Goal: Task Accomplishment & Management: Use online tool/utility

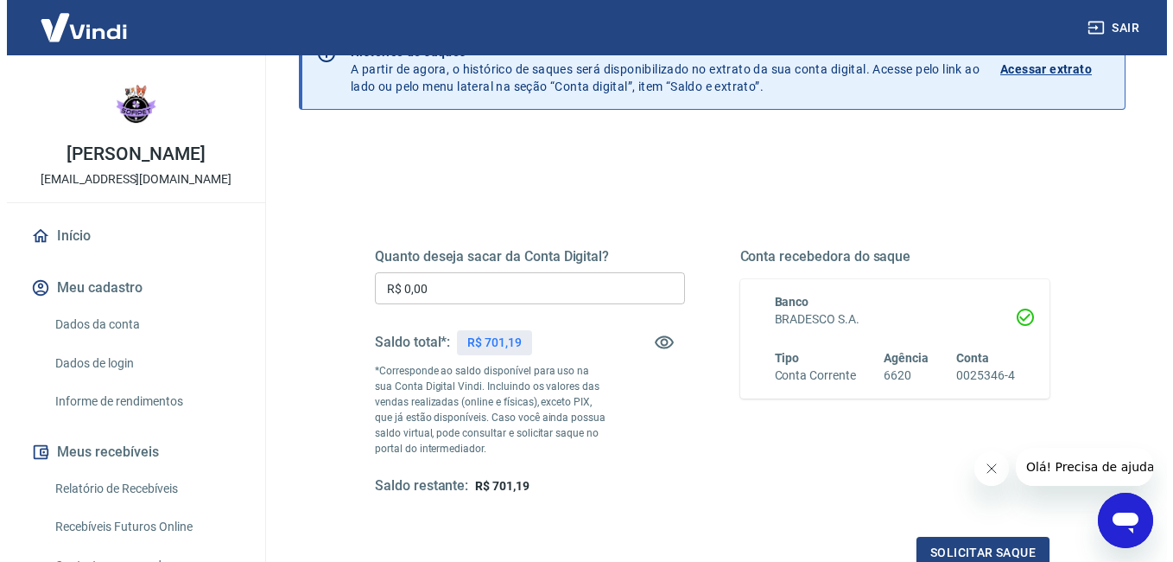
scroll to position [101, 0]
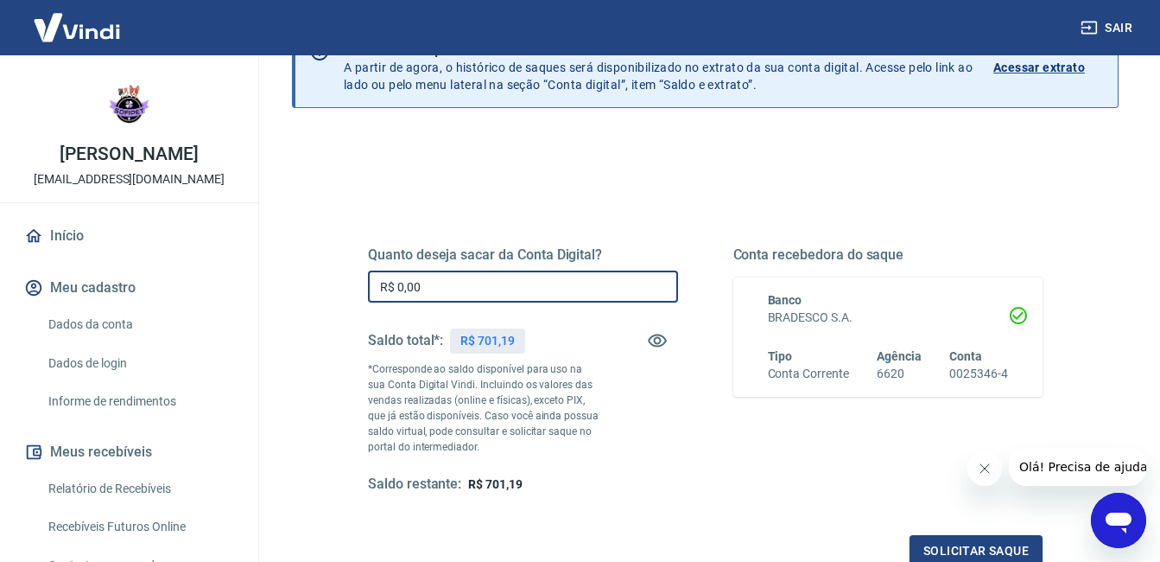
drag, startPoint x: 442, startPoint y: 296, endPoint x: 371, endPoint y: 303, distance: 71.2
click at [371, 303] on div "Quanto deseja sacar da Conta Digital? R$ 0,00 ​ Saldo total*: R$ 701,19 *Corres…" at bounding box center [523, 369] width 310 height 247
type input "R$ 346,56"
click at [977, 558] on button "Solicitar saque" at bounding box center [976, 551] width 133 height 32
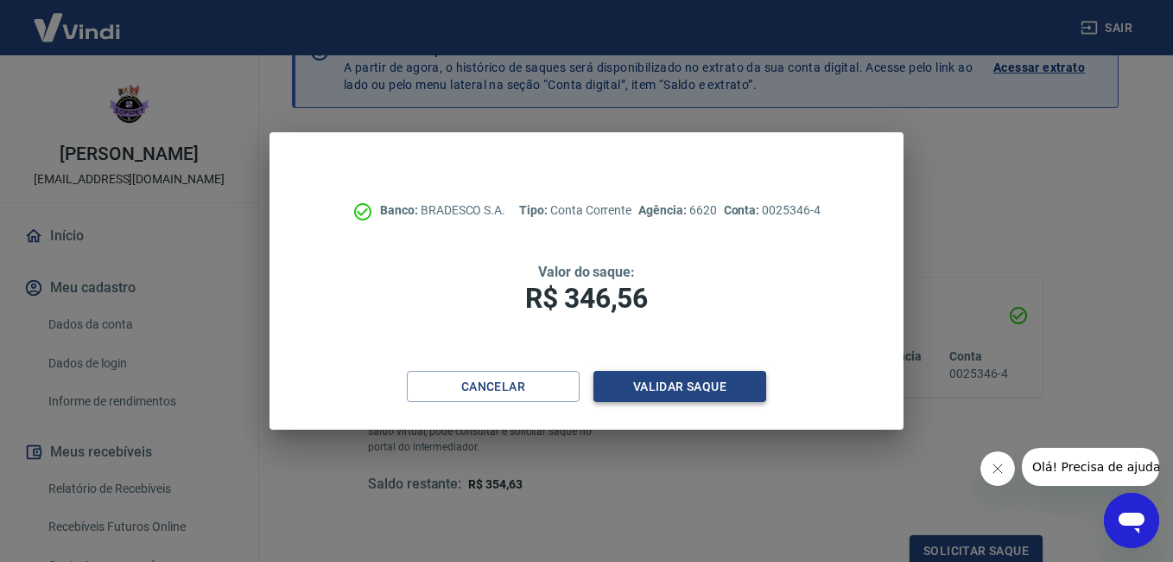
click at [675, 378] on button "Validar saque" at bounding box center [680, 387] width 173 height 32
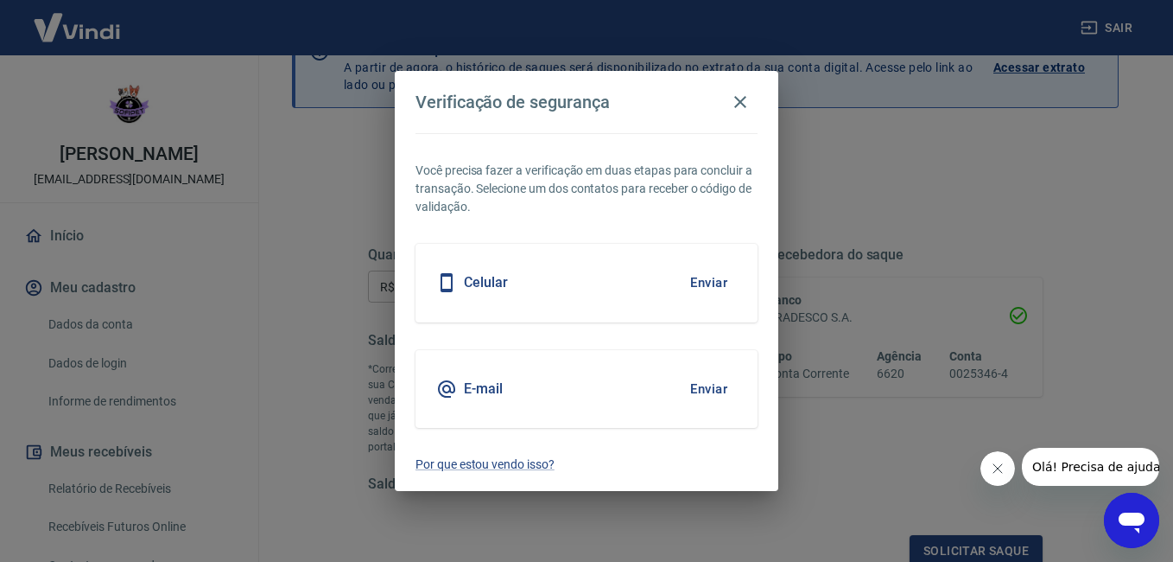
scroll to position [106, 0]
click at [708, 386] on button "Enviar" at bounding box center [709, 389] width 56 height 36
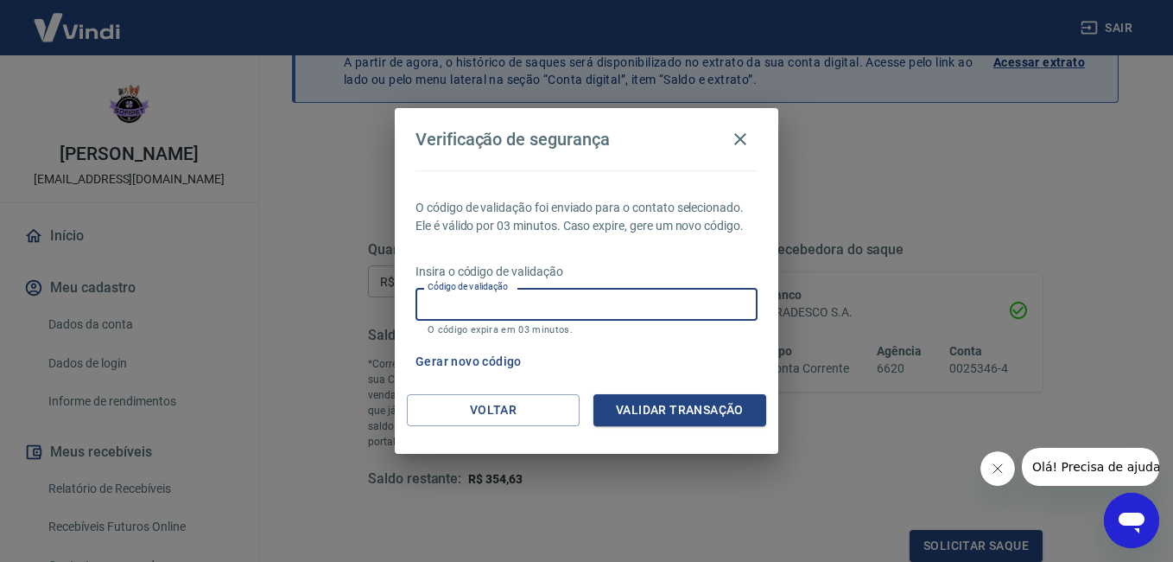
click at [714, 291] on input "Código de validação" at bounding box center [587, 304] width 342 height 32
type input "512864"
click at [712, 404] on button "Validar transação" at bounding box center [680, 410] width 173 height 32
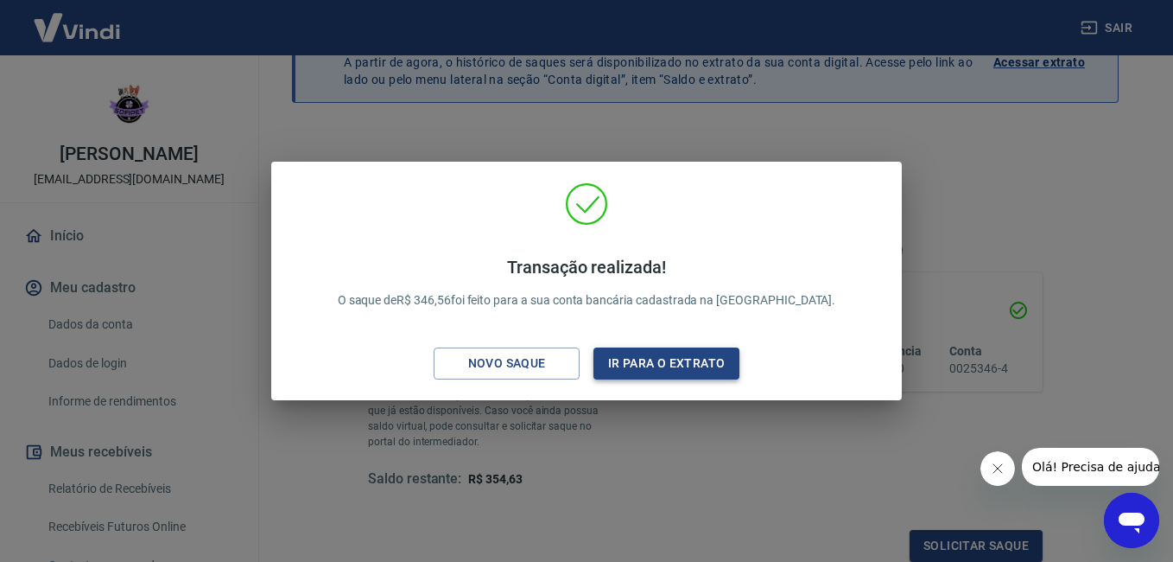
click at [691, 348] on button "Ir para o extrato" at bounding box center [667, 363] width 146 height 32
